Goal: Information Seeking & Learning: Learn about a topic

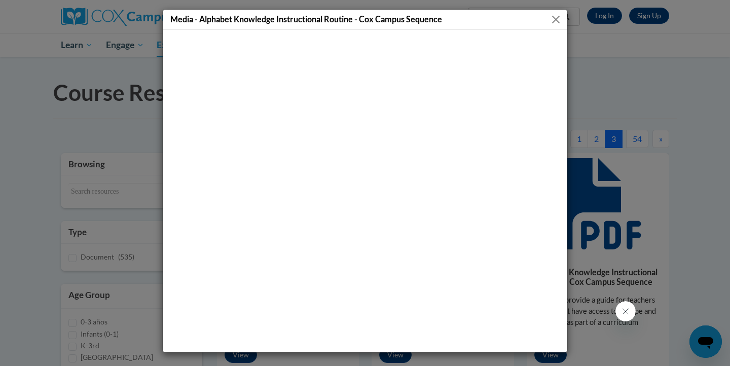
click at [632, 112] on div "Media - Alphabet Knowledge Instructional Routine - Cox Campus Sequence" at bounding box center [365, 183] width 730 height 366
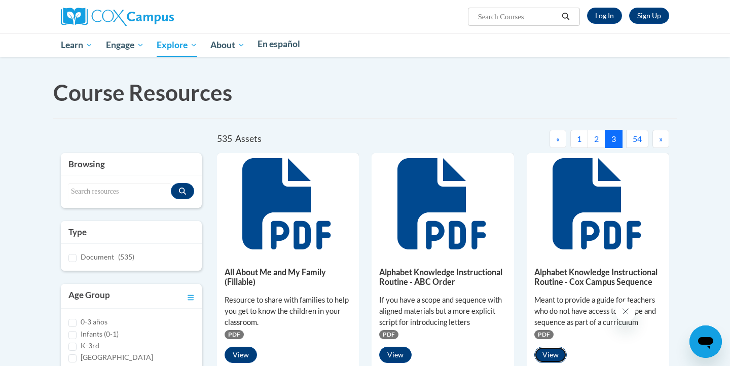
click at [534, 347] on button "View" at bounding box center [550, 355] width 32 height 16
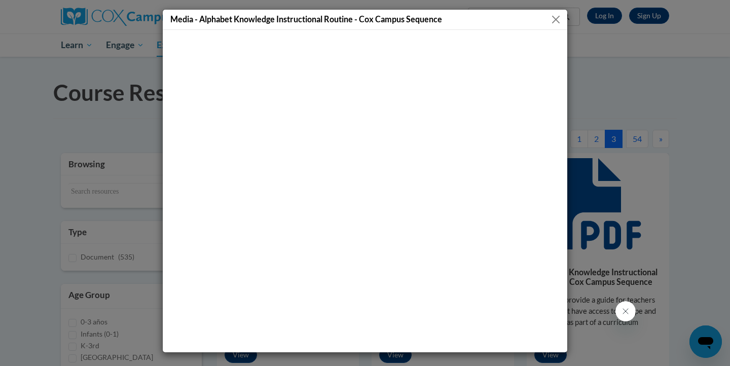
click at [559, 19] on button "Close" at bounding box center [555, 19] width 13 height 13
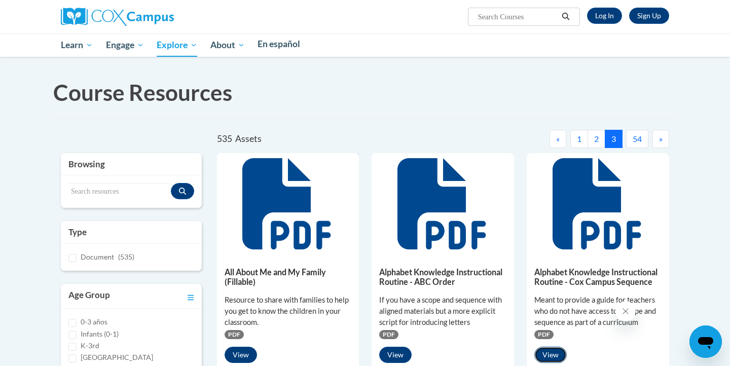
click at [534, 348] on button "View" at bounding box center [550, 355] width 32 height 16
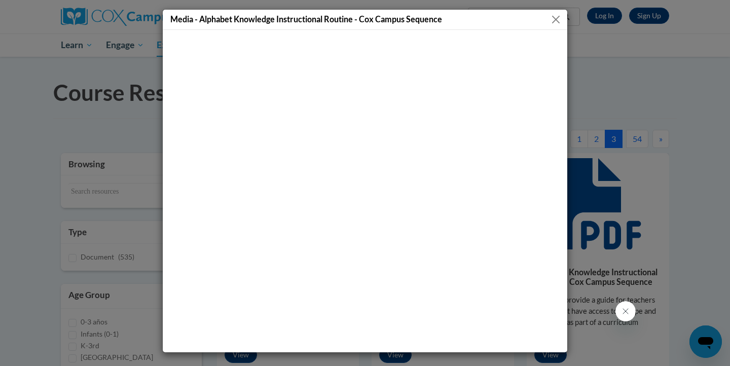
click at [555, 17] on button "Close" at bounding box center [555, 19] width 13 height 13
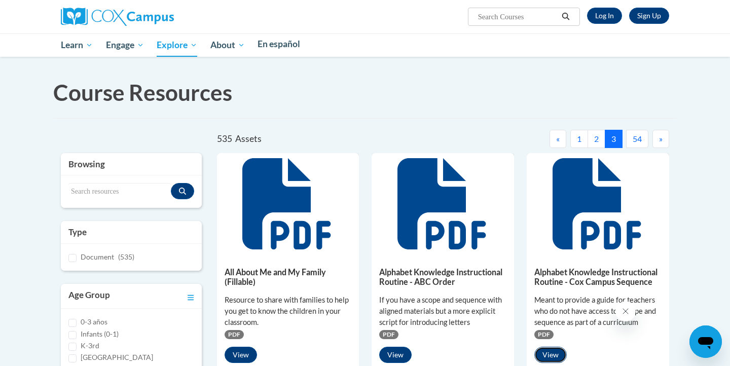
click at [534, 347] on button "View" at bounding box center [550, 355] width 32 height 16
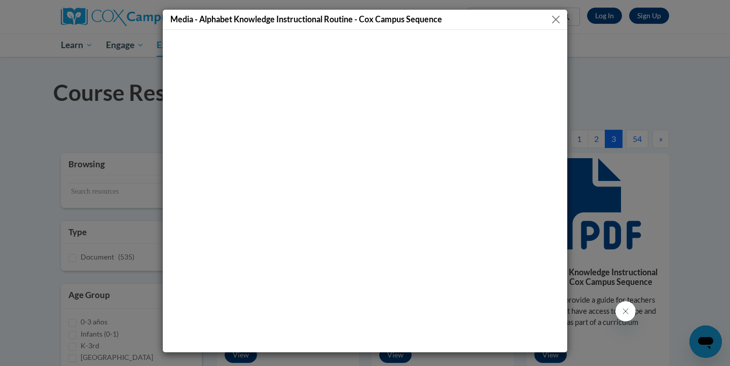
click at [556, 21] on button "Close" at bounding box center [555, 19] width 13 height 13
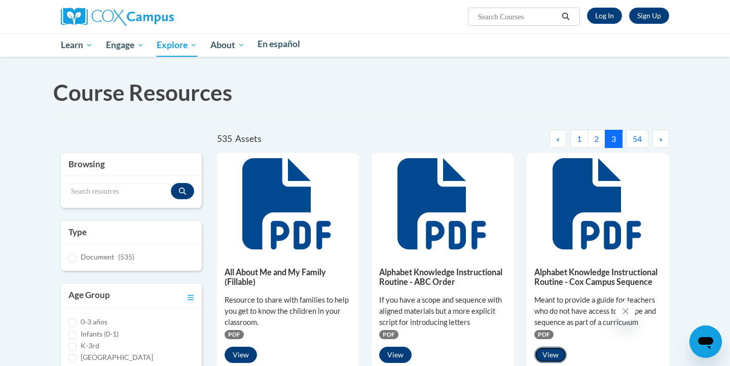
click at [534, 347] on button "View" at bounding box center [550, 355] width 32 height 16
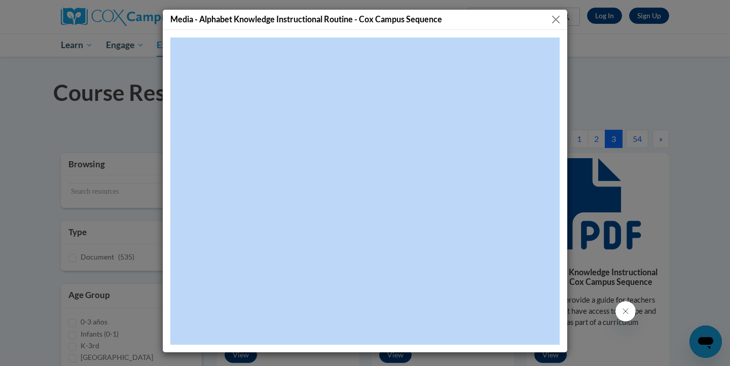
click at [450, 27] on div "Media - Alphabet Knowledge Instructional Routine - Cox Campus Sequence" at bounding box center [365, 20] width 405 height 20
